Goal: Task Accomplishment & Management: Complete application form

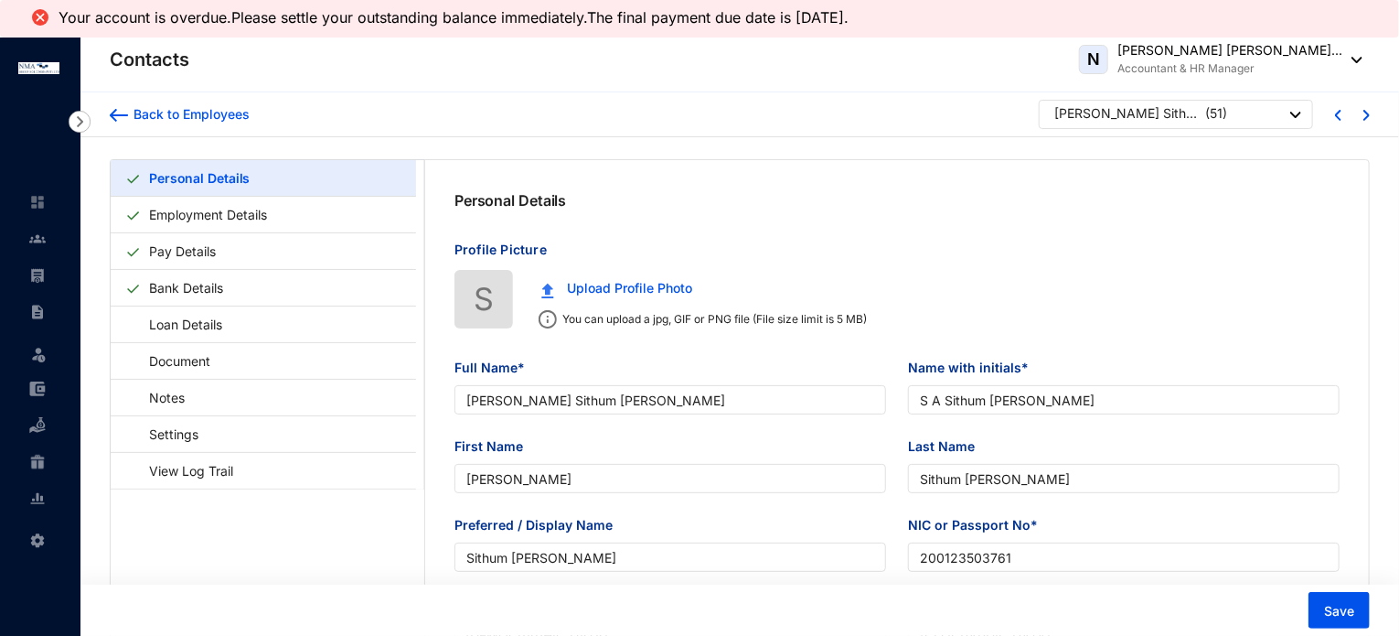
type input "[PERSON_NAME] Sithum [PERSON_NAME]"
type input "S A Sithum [PERSON_NAME]"
type input "[PERSON_NAME]"
type input "Sithum [PERSON_NAME]"
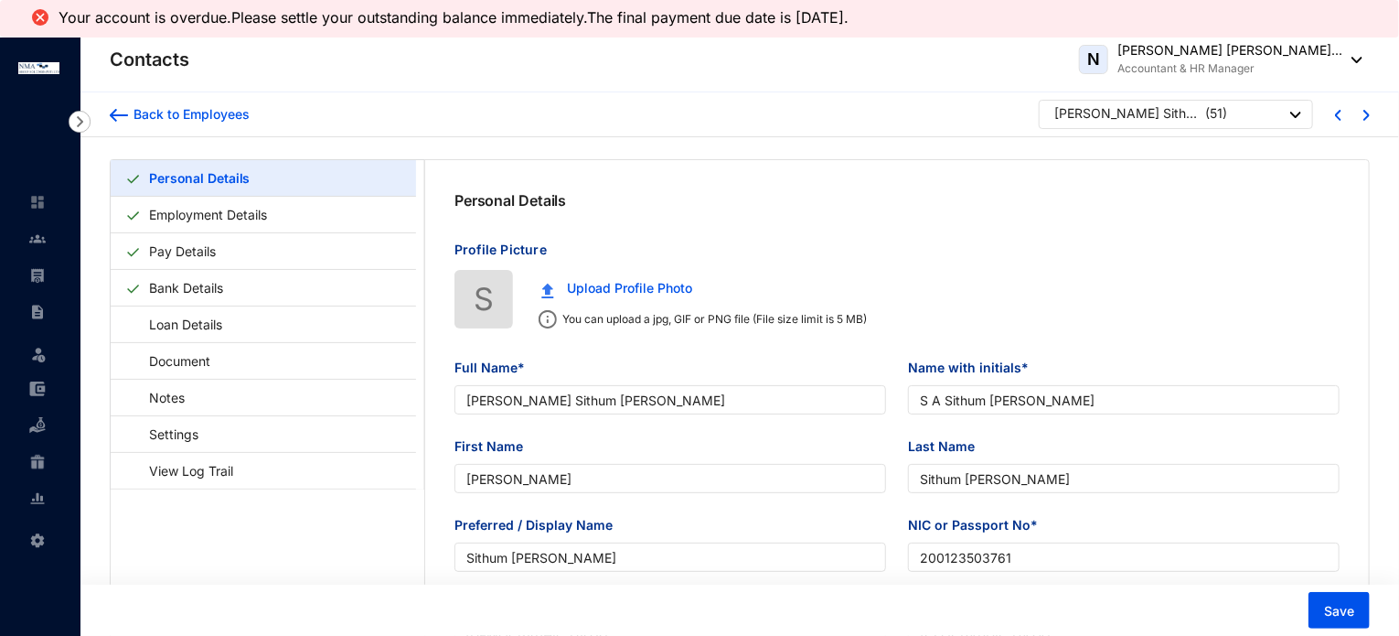
type input "200123503761"
type input "[GEOGRAPHIC_DATA]"
type input "0766420743"
type input "KARANDENIYA, KORATUWA WATTA, MIHIDU MW,MAMPITIYA, GALLE"
checkbox input "true"
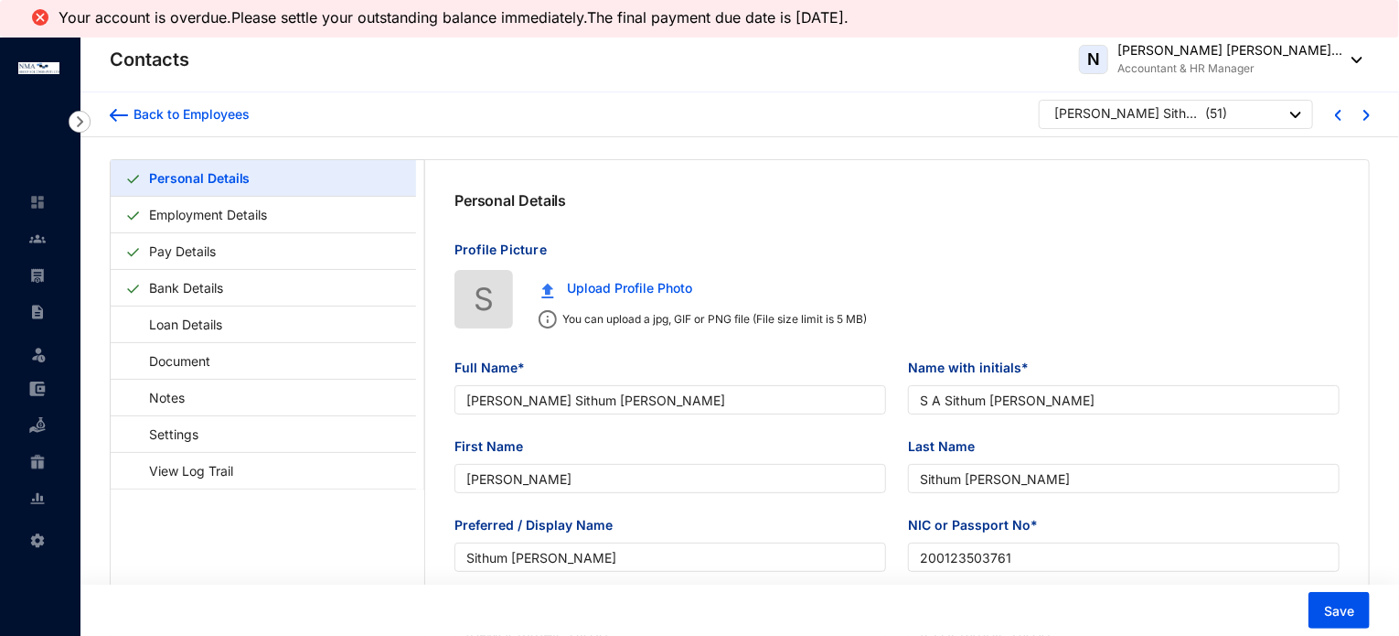
radio input "true"
type input "Deepika"
type input "0773443649"
type input "[DATE]"
click at [112, 113] on img at bounding box center [119, 115] width 18 height 13
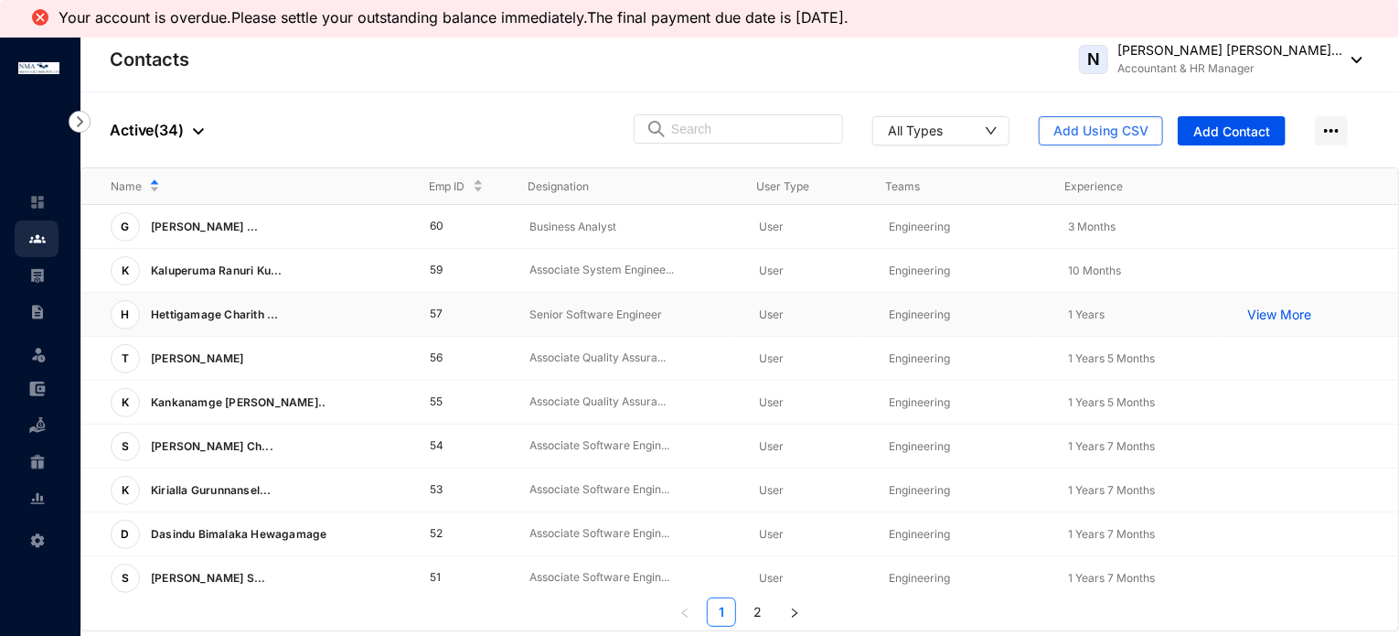
click at [568, 314] on p "Senior Software Engineer" at bounding box center [630, 314] width 200 height 18
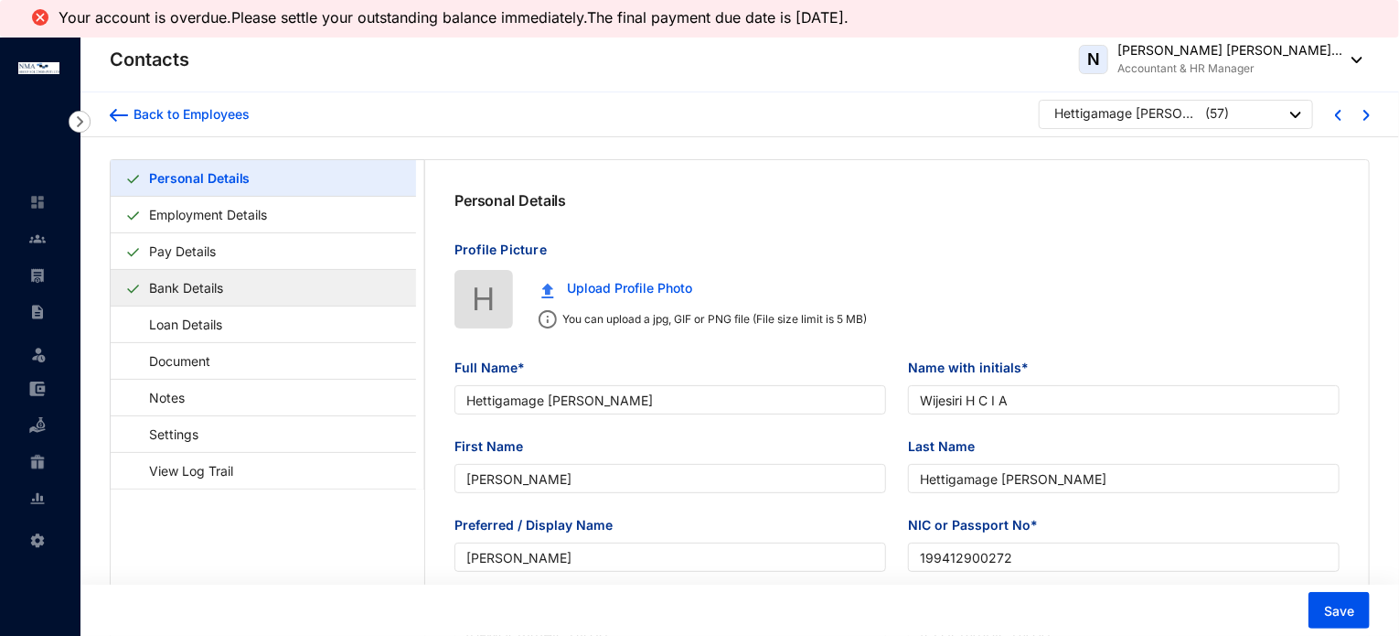
type input "Hettigamage [PERSON_NAME]"
type input "Wijesiri H C I A"
type input "[PERSON_NAME]"
type input "Hettigamage [PERSON_NAME]"
type input "[PERSON_NAME]"
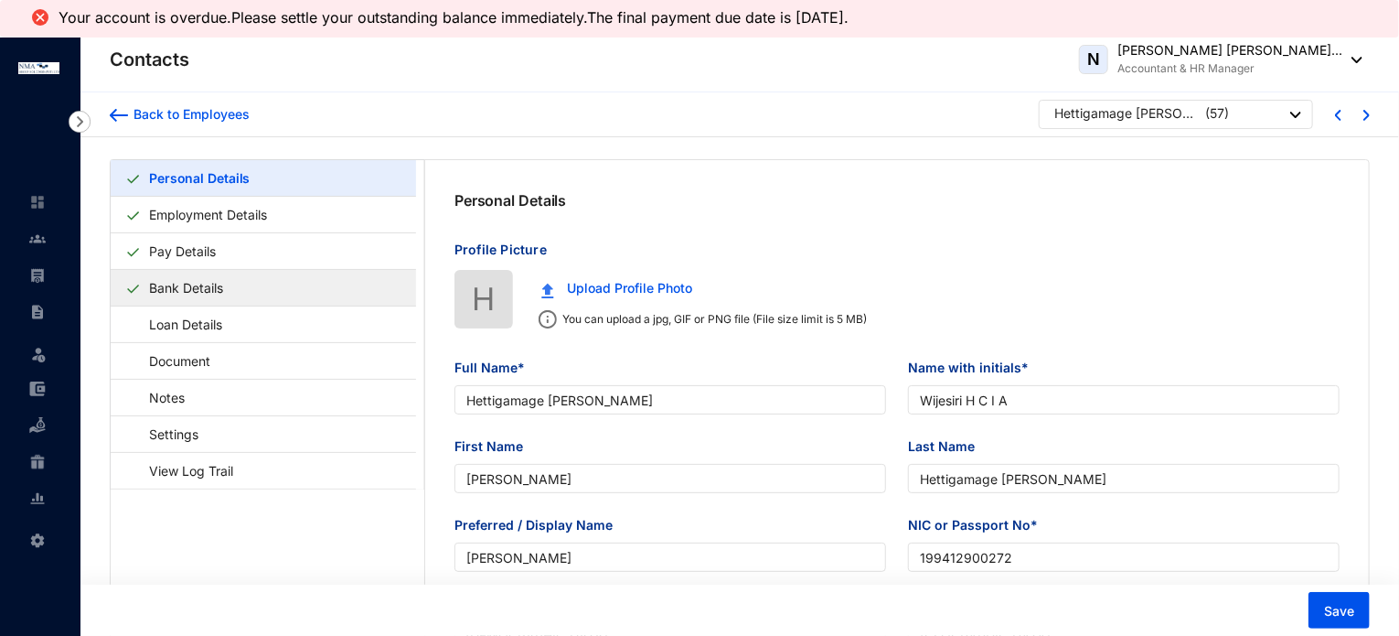
type input "199412900272"
type input "0757774915"
type input "143/1 [GEOGRAPHIC_DATA], [GEOGRAPHIC_DATA]"
checkbox input "true"
radio input "false"
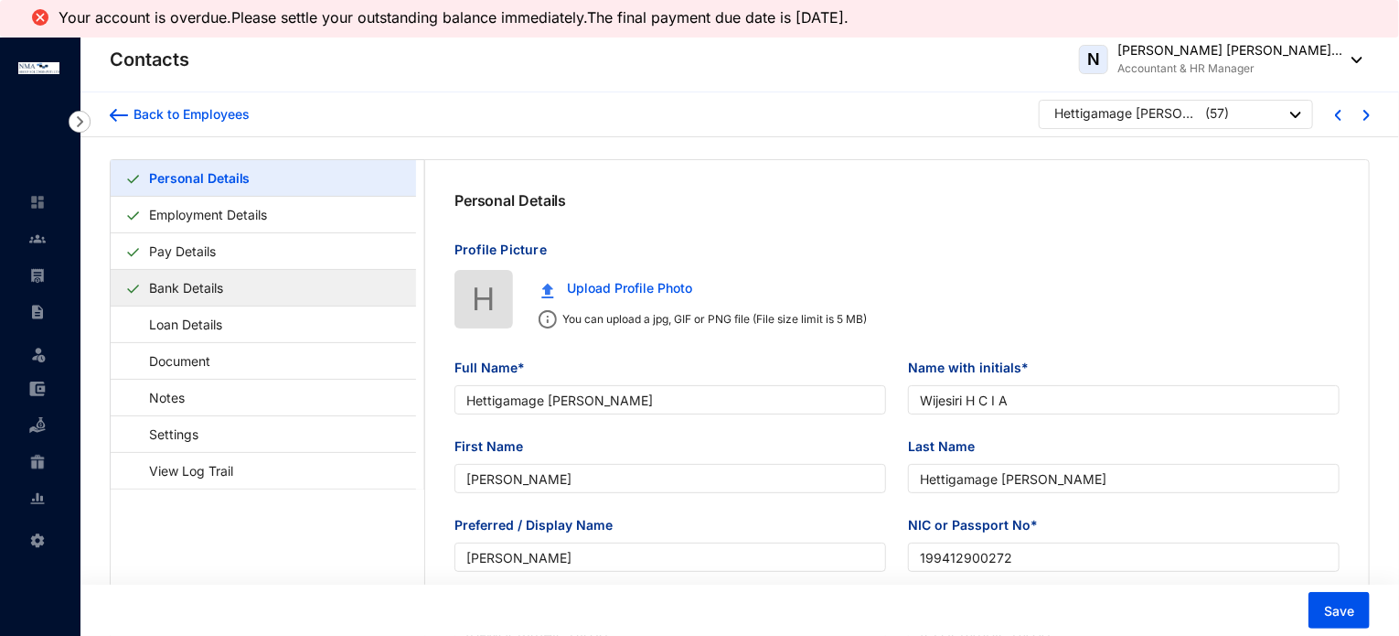
type input "[PERSON_NAME]"
type input "Father"
type input "0763874342"
type input "[DATE]"
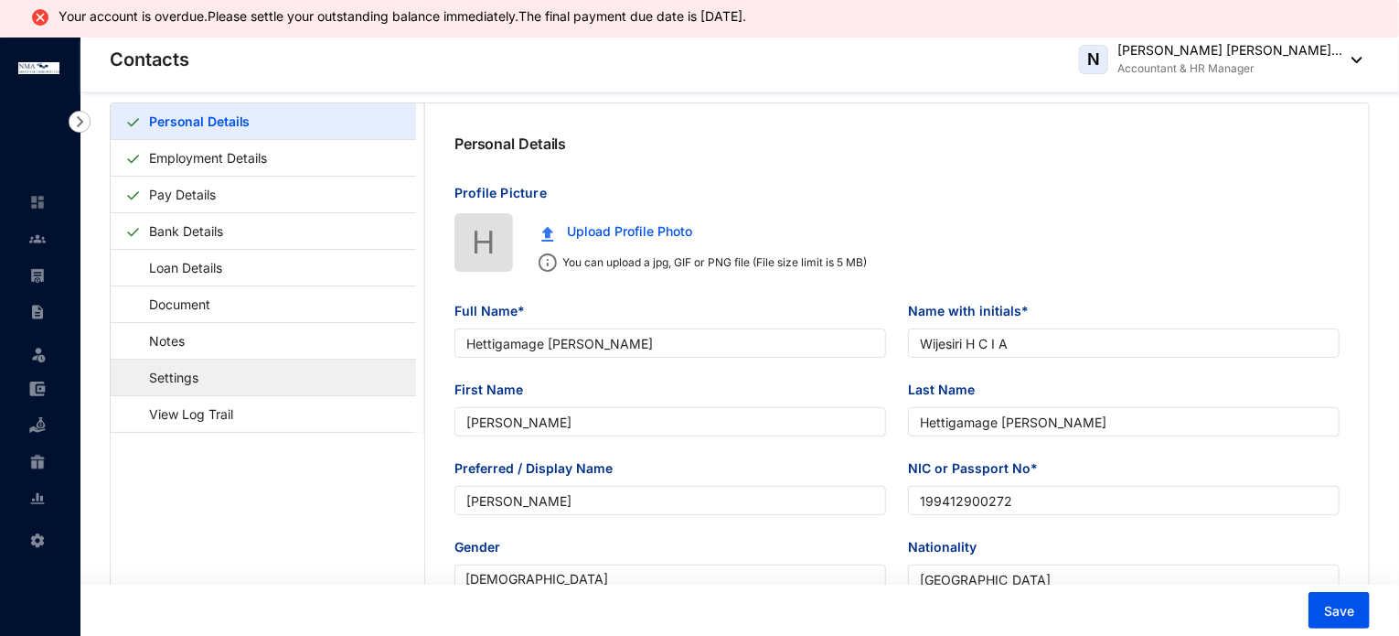
scroll to position [12, 0]
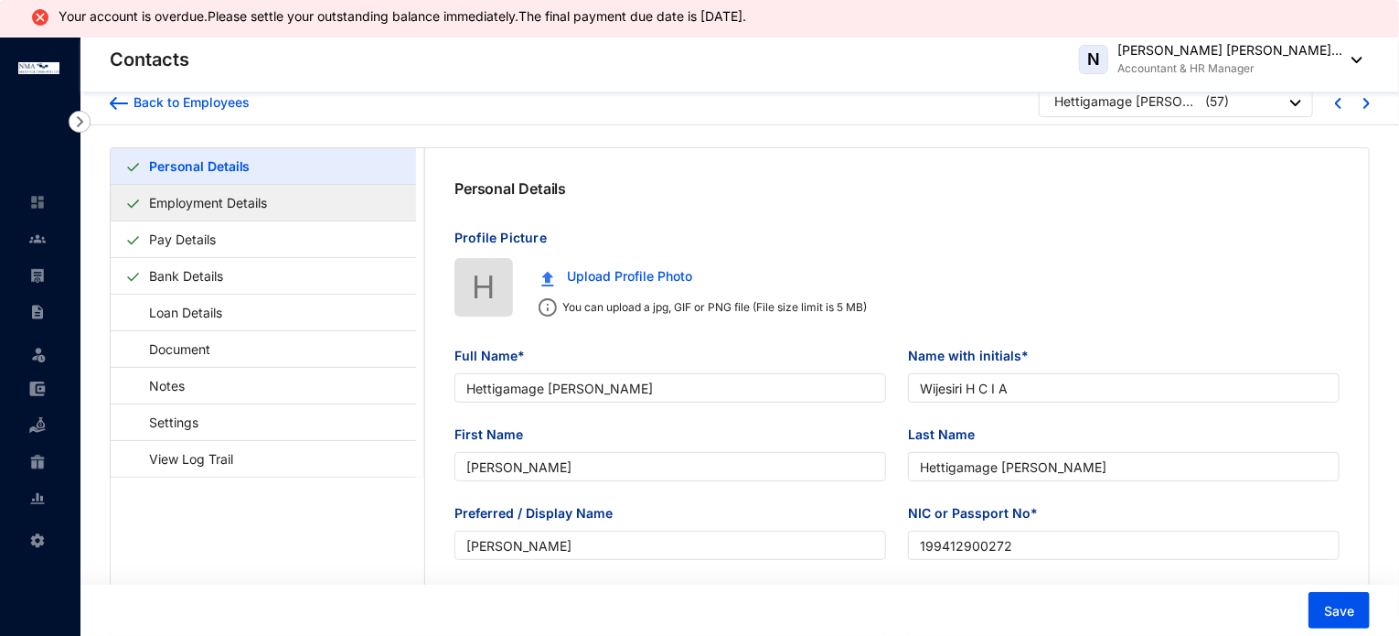
click at [248, 209] on link "Employment Details" at bounding box center [208, 202] width 133 height 37
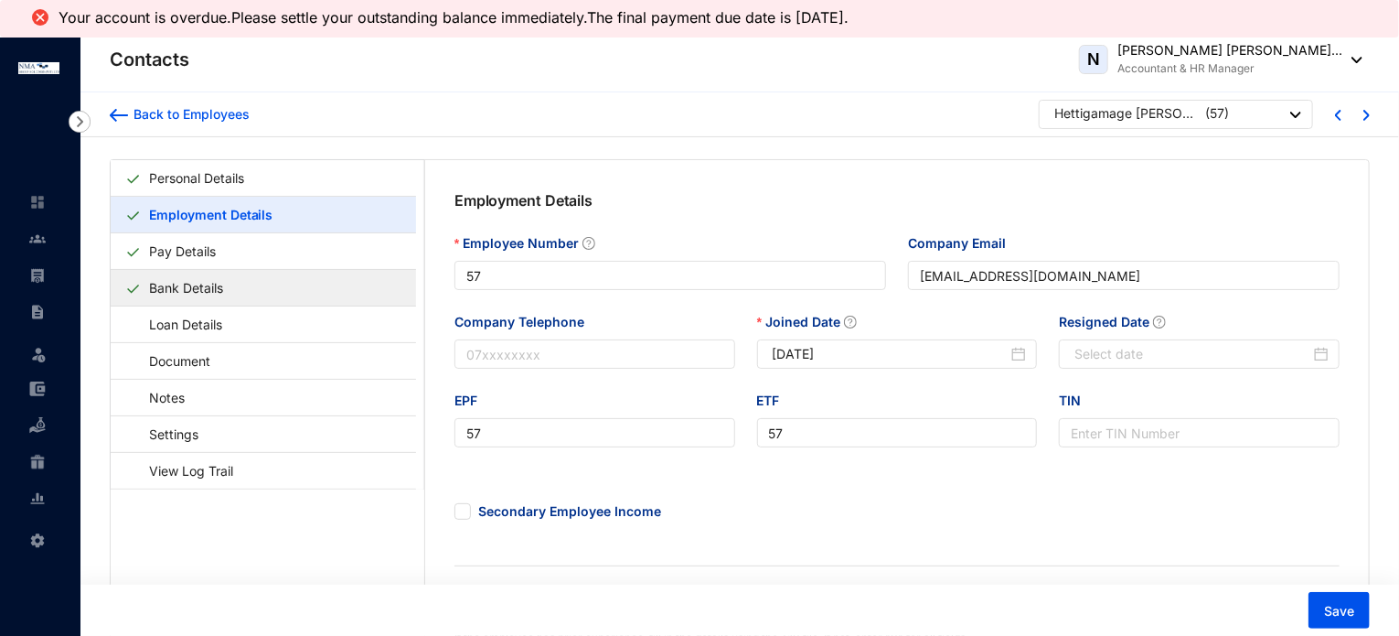
click at [220, 291] on link "Bank Details" at bounding box center [186, 287] width 89 height 37
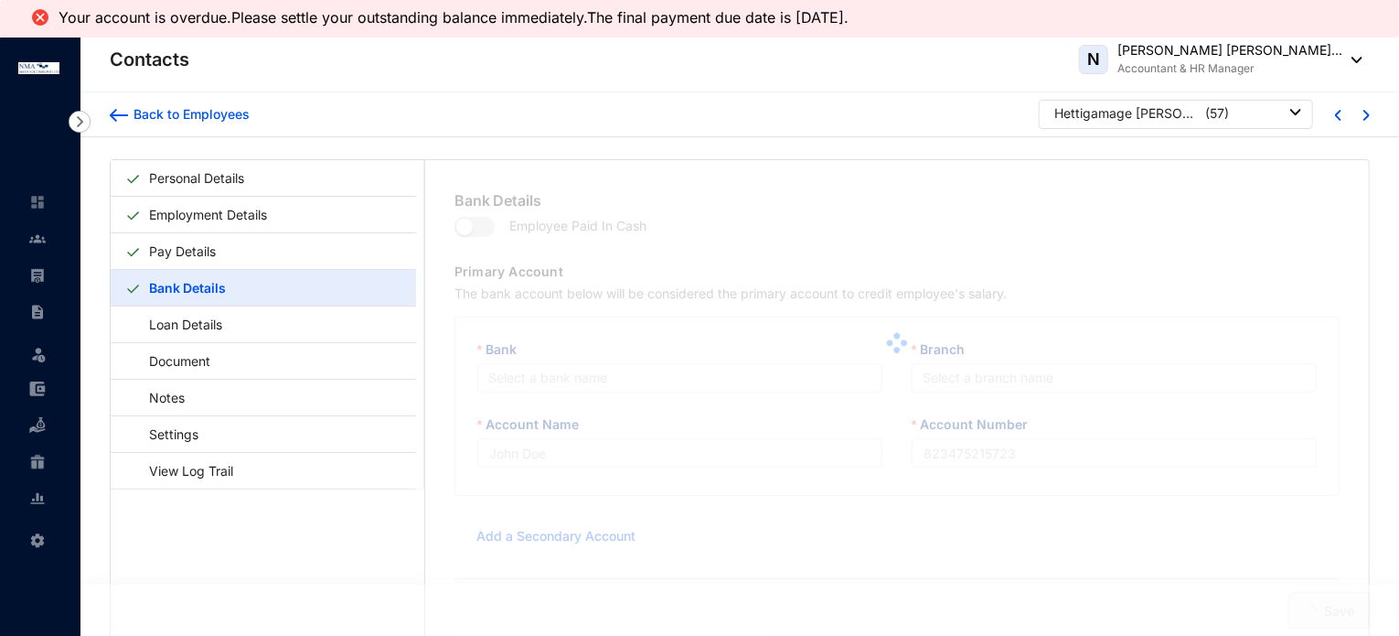
type input "Wijesiri H C I A"
type input "103857800405"
type input "[EMAIL_ADDRESS][DOMAIN_NAME]"
